Goal: Obtain resource: Obtain resource

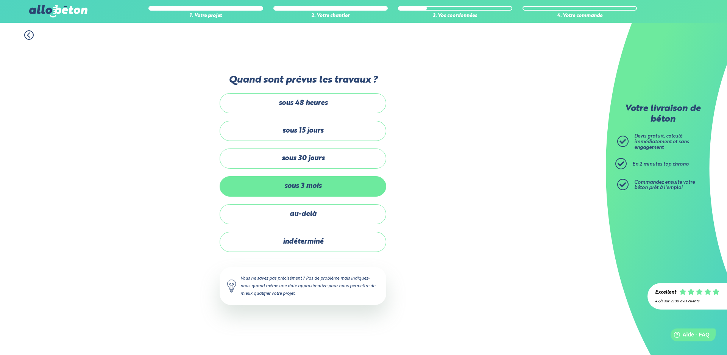
click at [307, 184] on label "sous 3 mois" at bounding box center [303, 186] width 167 height 20
click at [0, 0] on input "sous 3 mois" at bounding box center [0, 0] width 0 height 0
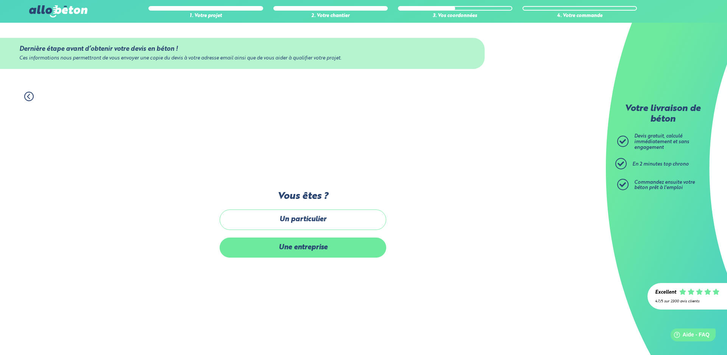
click at [332, 246] on label "Une entreprise" at bounding box center [303, 247] width 167 height 20
click at [0, 0] on input "Une entreprise" at bounding box center [0, 0] width 0 height 0
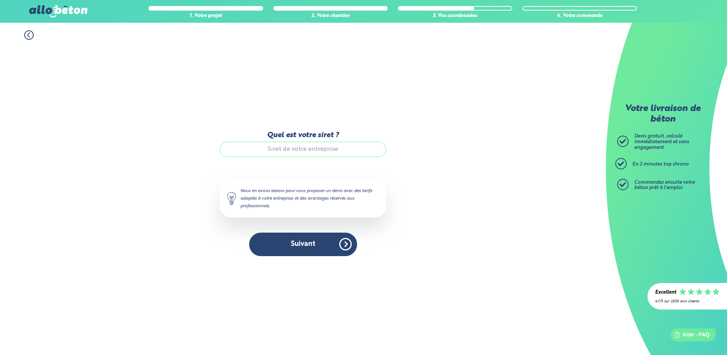
click at [317, 154] on input "Quel est votre siret ?" at bounding box center [303, 149] width 167 height 15
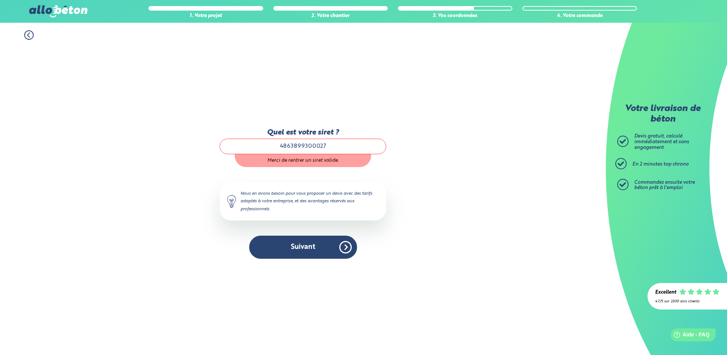
click at [285, 145] on input "4863899300027" at bounding box center [303, 146] width 167 height 15
click at [350, 143] on input "4813899300027" at bounding box center [303, 146] width 167 height 15
click at [297, 251] on button "Suivant" at bounding box center [303, 246] width 108 height 23
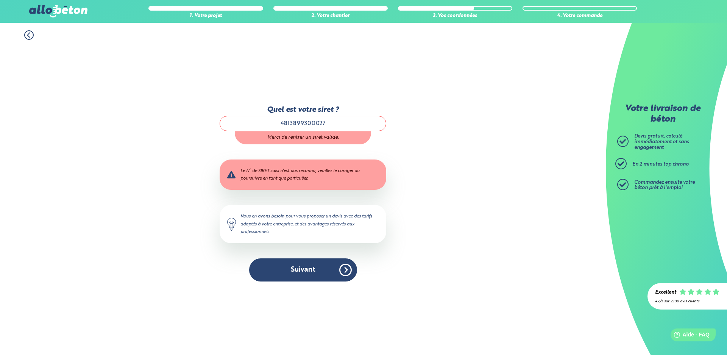
click at [311, 124] on input "4813899300027" at bounding box center [303, 123] width 167 height 15
type input "48138993000027"
click at [306, 265] on button "Suivant" at bounding box center [303, 269] width 108 height 23
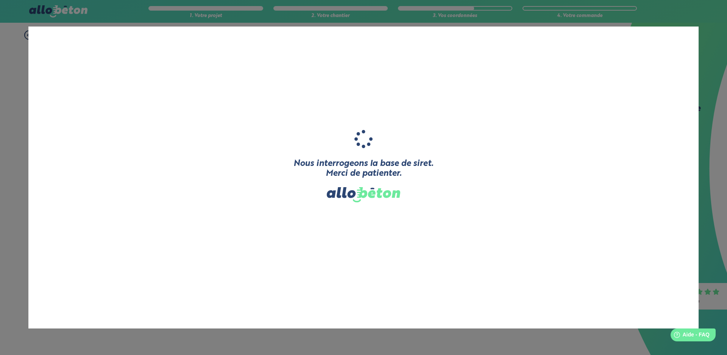
type input "ERIIS"
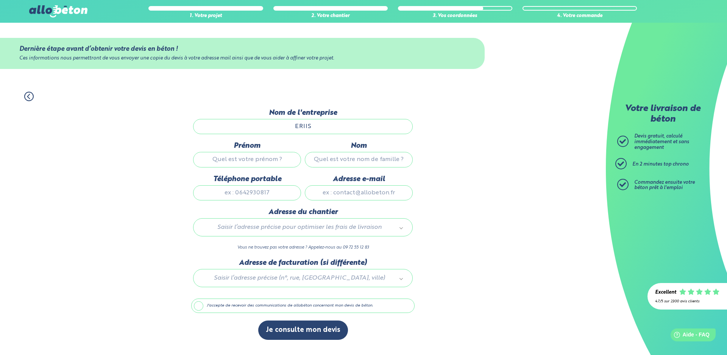
click at [282, 159] on input "Prénom" at bounding box center [247, 159] width 108 height 15
type input "sid"
click at [328, 158] on input "Nom" at bounding box center [359, 159] width 108 height 15
type input "benamar"
click at [275, 192] on input "Téléphone portable" at bounding box center [247, 192] width 108 height 15
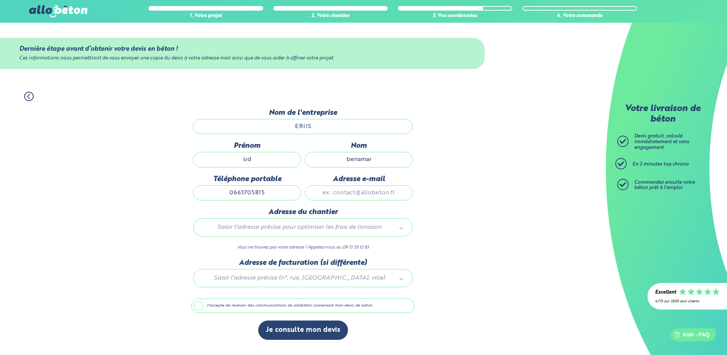
type input "0663705815"
click at [365, 192] on input "Adresse e-mail" at bounding box center [359, 192] width 108 height 15
type input "sid.eriis@gmail.com"
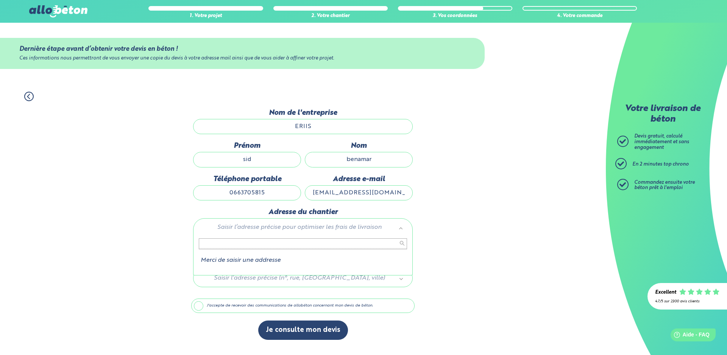
click at [292, 247] on input "text" at bounding box center [303, 243] width 208 height 11
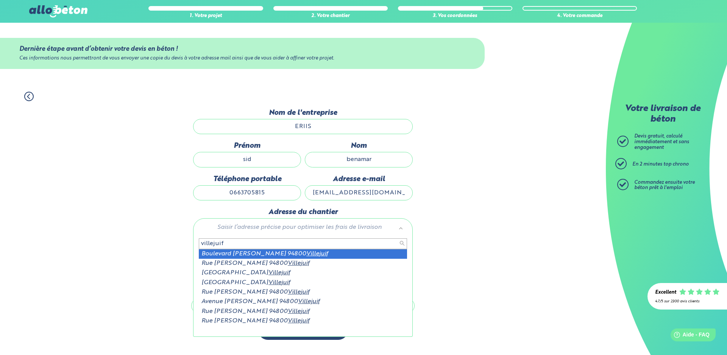
click at [201, 246] on input "villejuif" at bounding box center [303, 243] width 208 height 11
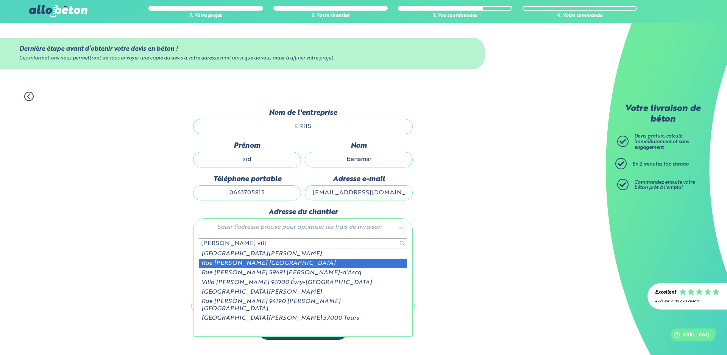
type input "edouard vaillant vill"
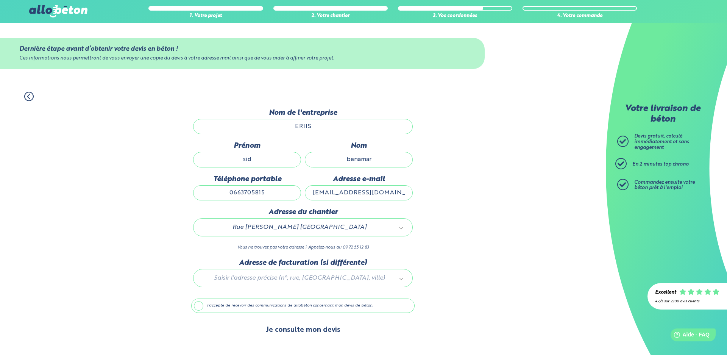
click at [288, 329] on button "Je consulte mon devis" at bounding box center [303, 329] width 90 height 19
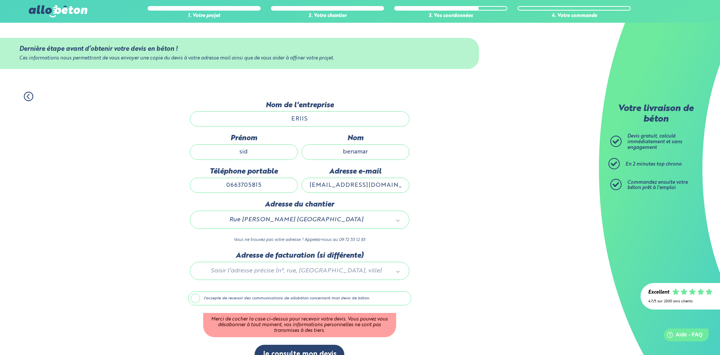
click at [198, 298] on label "J'accepte de recevoir des communications de allobéton concernant mon devis de b…" at bounding box center [299, 298] width 223 height 14
click at [0, 0] on input "J'accepte de recevoir des communications de allobéton concernant mon devis de b…" at bounding box center [0, 0] width 0 height 0
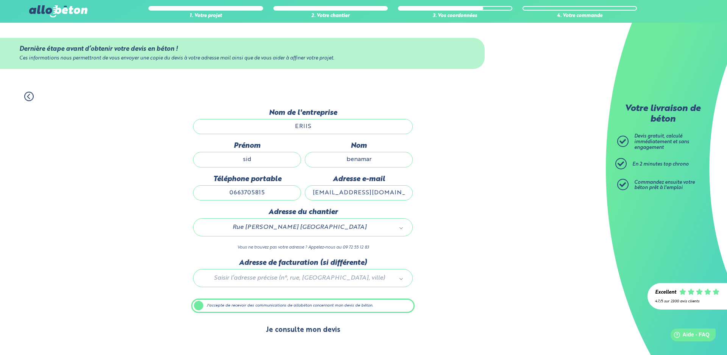
click at [304, 334] on button "Je consulte mon devis" at bounding box center [303, 329] width 90 height 19
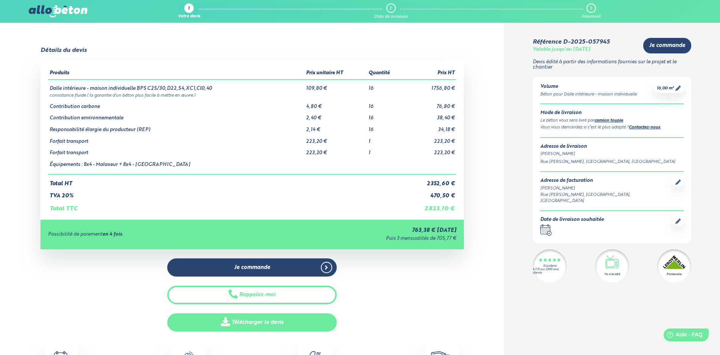
click at [263, 323] on link "Télécharger le devis" at bounding box center [252, 322] width 170 height 19
